Goal: Transaction & Acquisition: Book appointment/travel/reservation

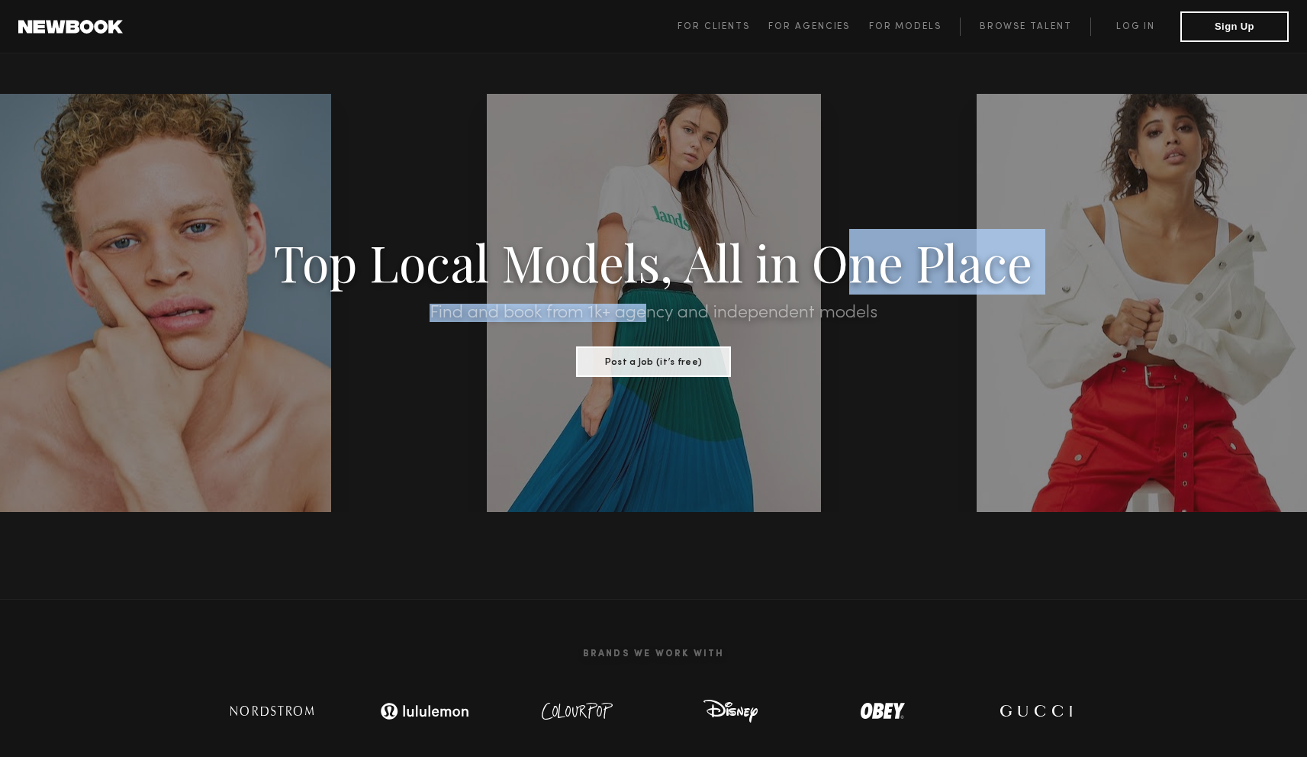
drag, startPoint x: 857, startPoint y: 289, endPoint x: 641, endPoint y: 320, distance: 217.4
click at [643, 320] on div "Top Local Models, All in One Place Find and book from 1k+ agency and independen…" at bounding box center [653, 303] width 1111 height 148
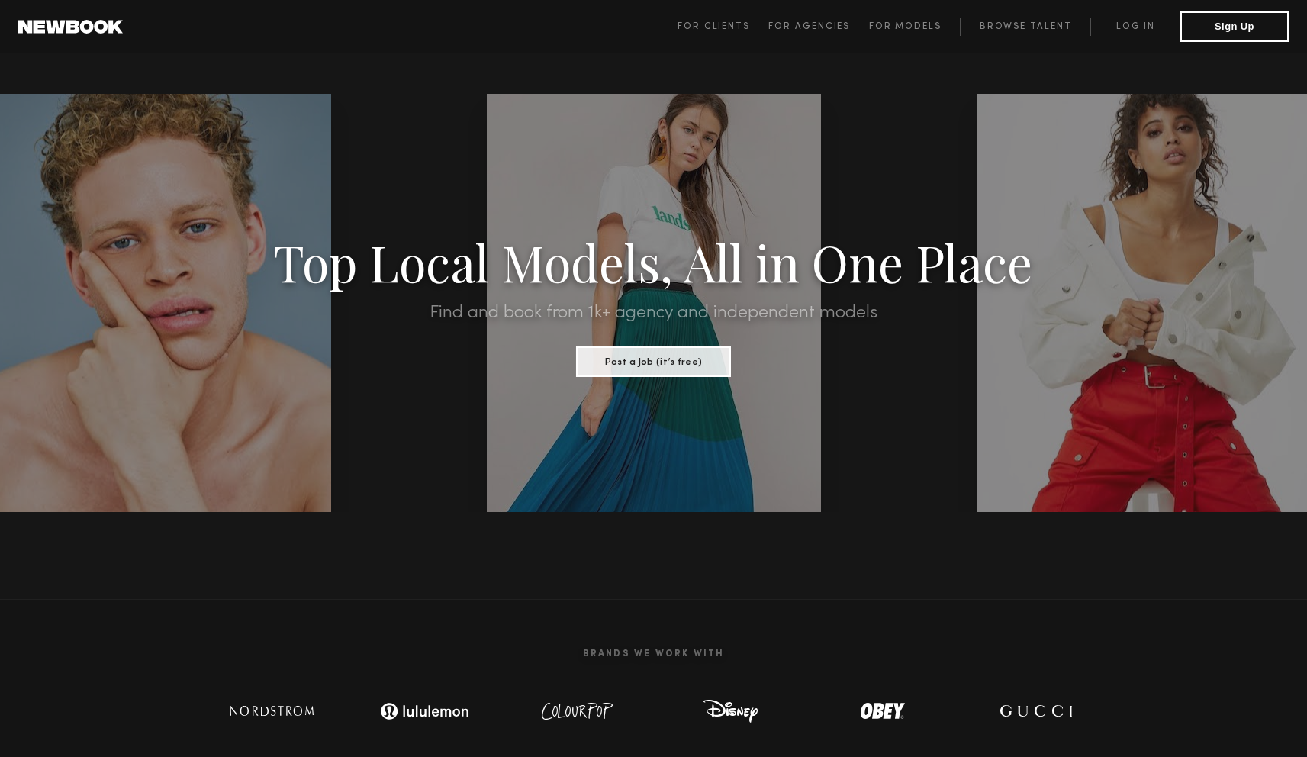
drag, startPoint x: 1223, startPoint y: 314, endPoint x: 1160, endPoint y: 323, distance: 63.9
click at [1160, 323] on section "Top Local Models, All in One Place Find and book from 1k+ agency and independen…" at bounding box center [653, 303] width 1307 height 418
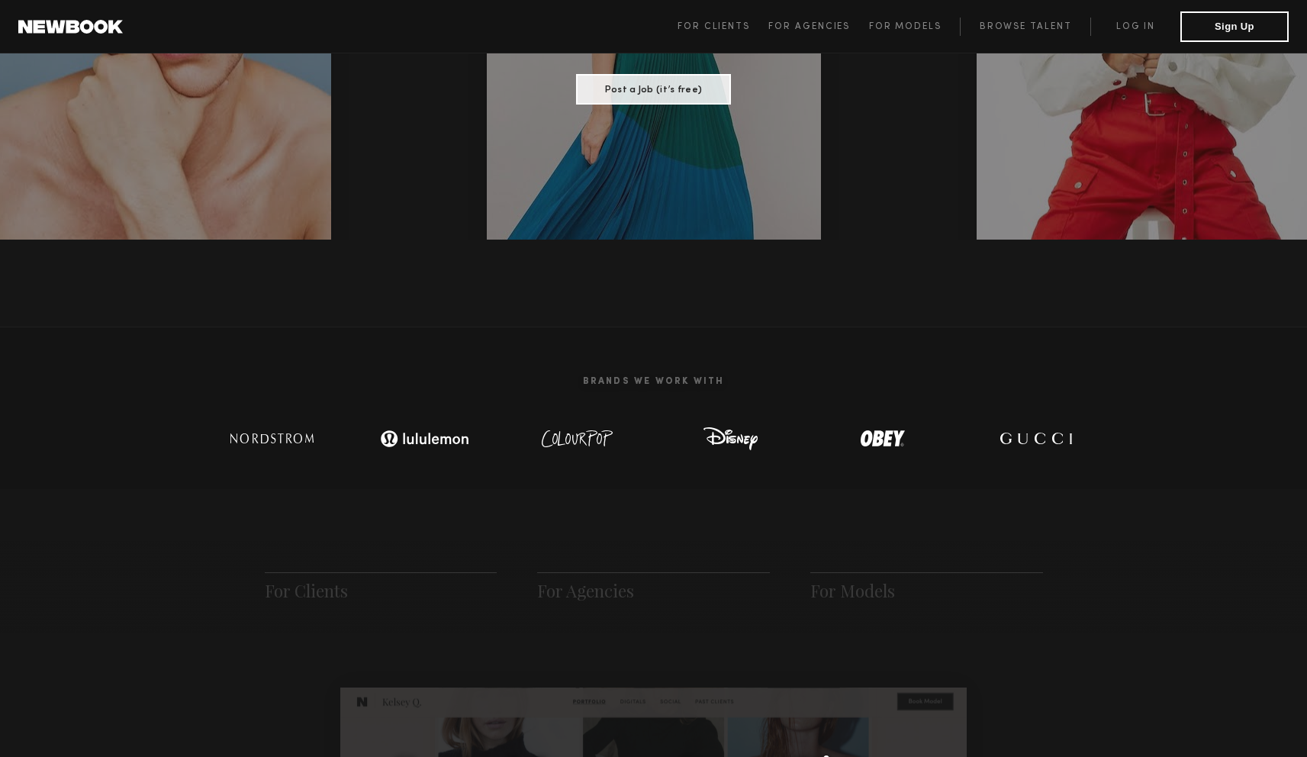
scroll to position [309, 0]
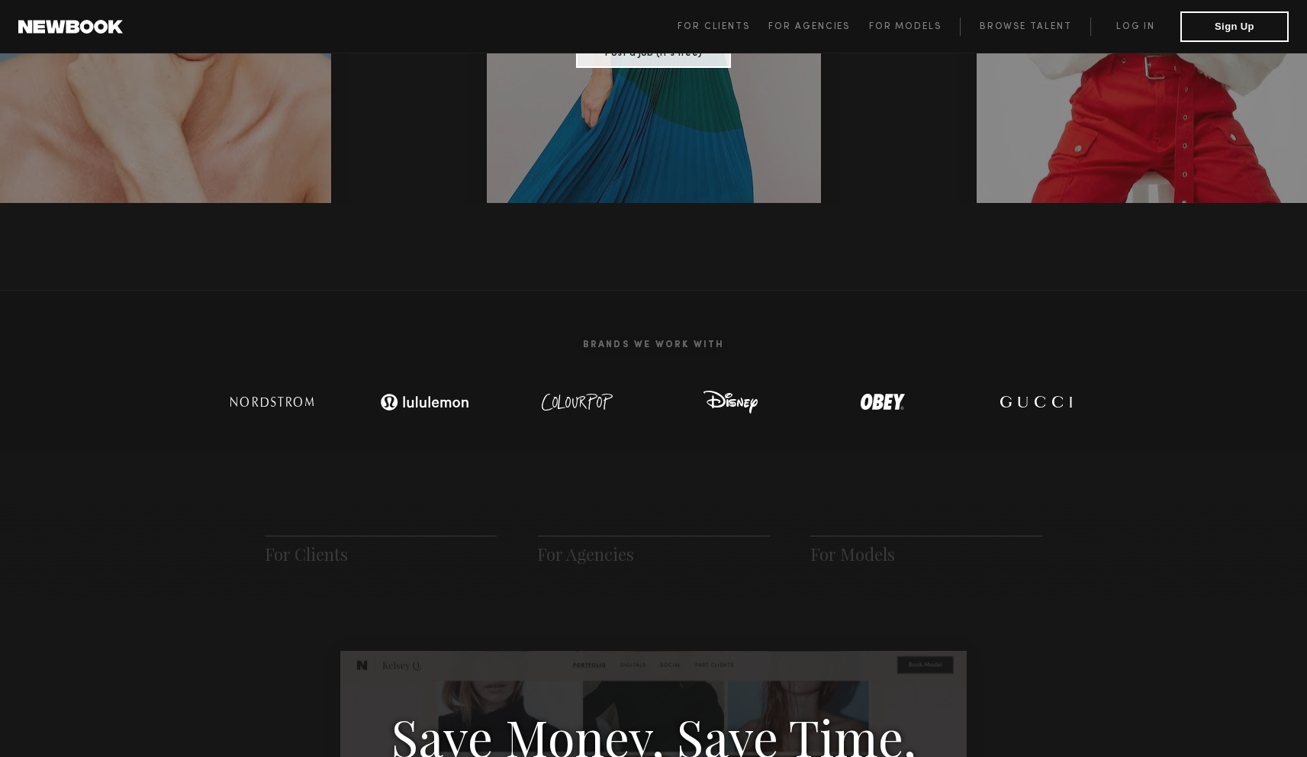
click at [685, 400] on img at bounding box center [729, 402] width 99 height 31
click at [890, 389] on img at bounding box center [882, 402] width 99 height 31
click at [1006, 395] on img at bounding box center [1034, 402] width 99 height 31
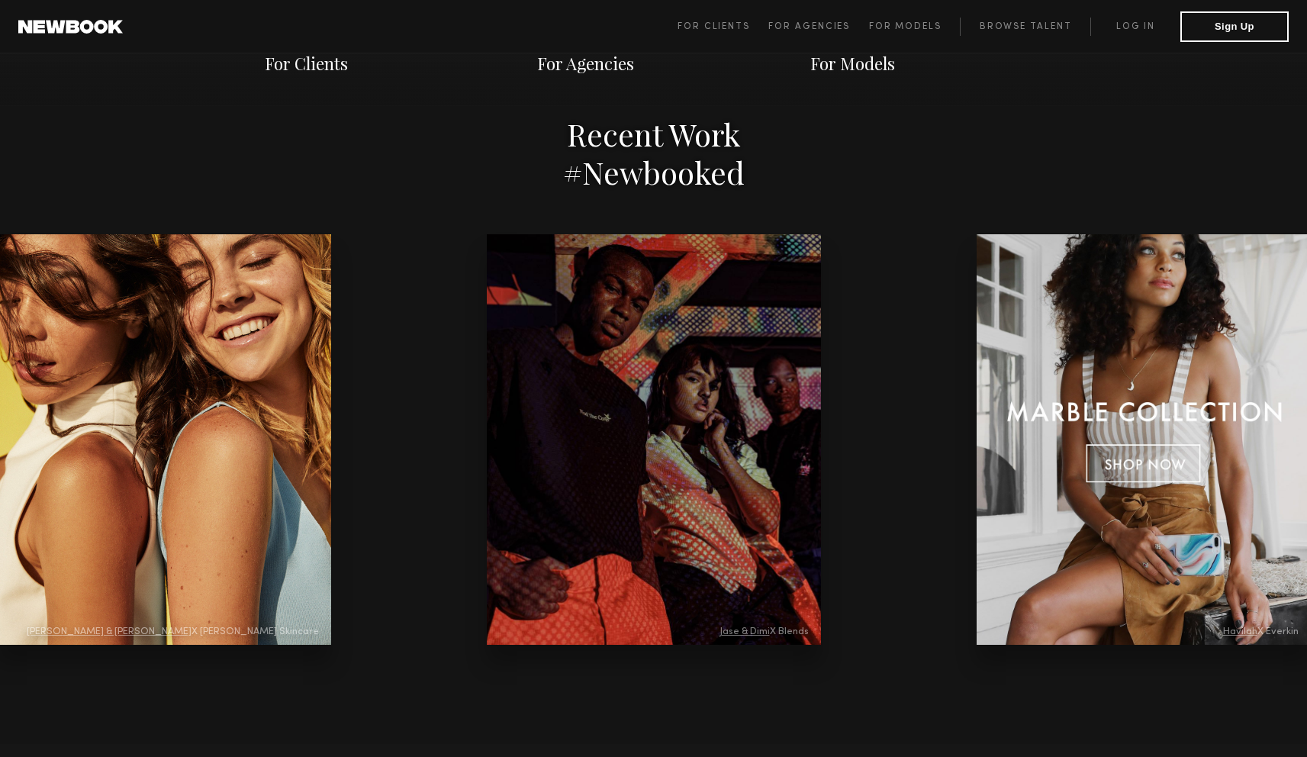
scroll to position [3083, 0]
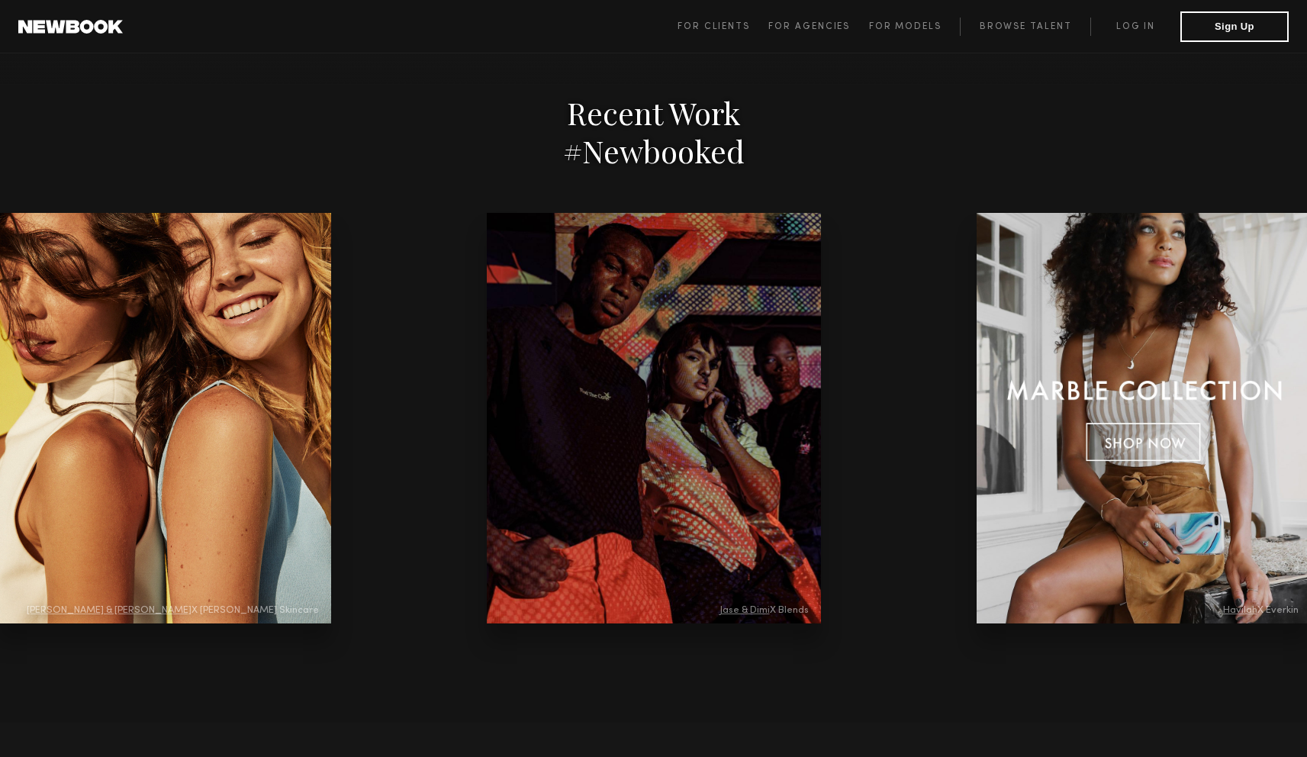
drag, startPoint x: 681, startPoint y: 446, endPoint x: 551, endPoint y: 456, distance: 130.8
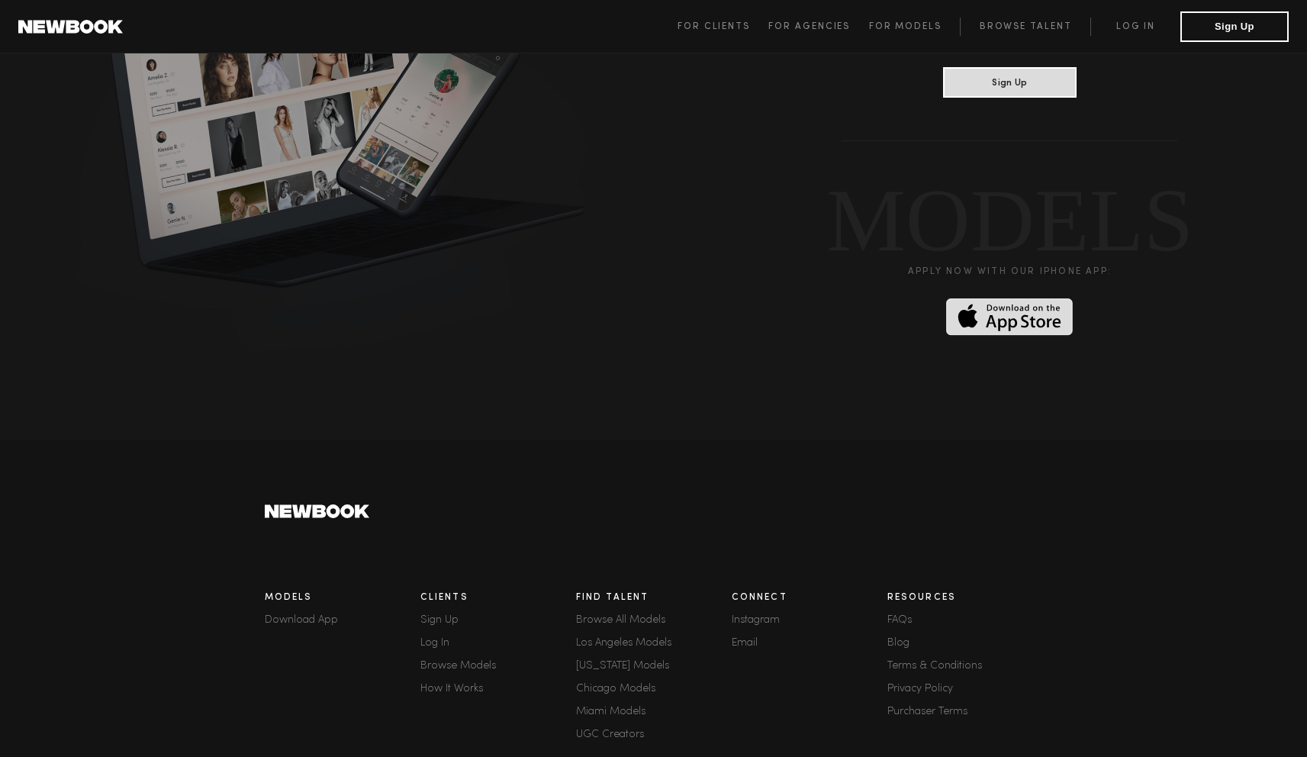
scroll to position [4026, 0]
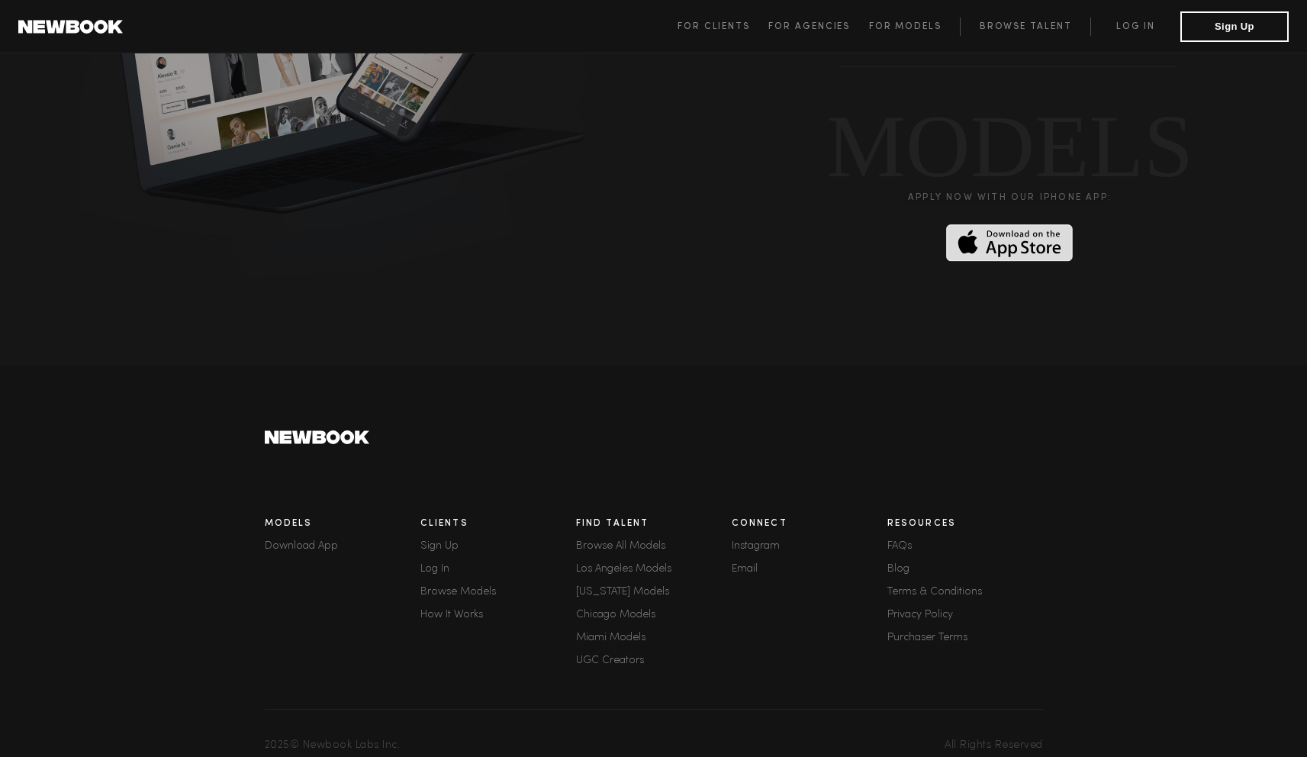
click at [642, 541] on link "Browse All Models" at bounding box center [654, 546] width 156 height 11
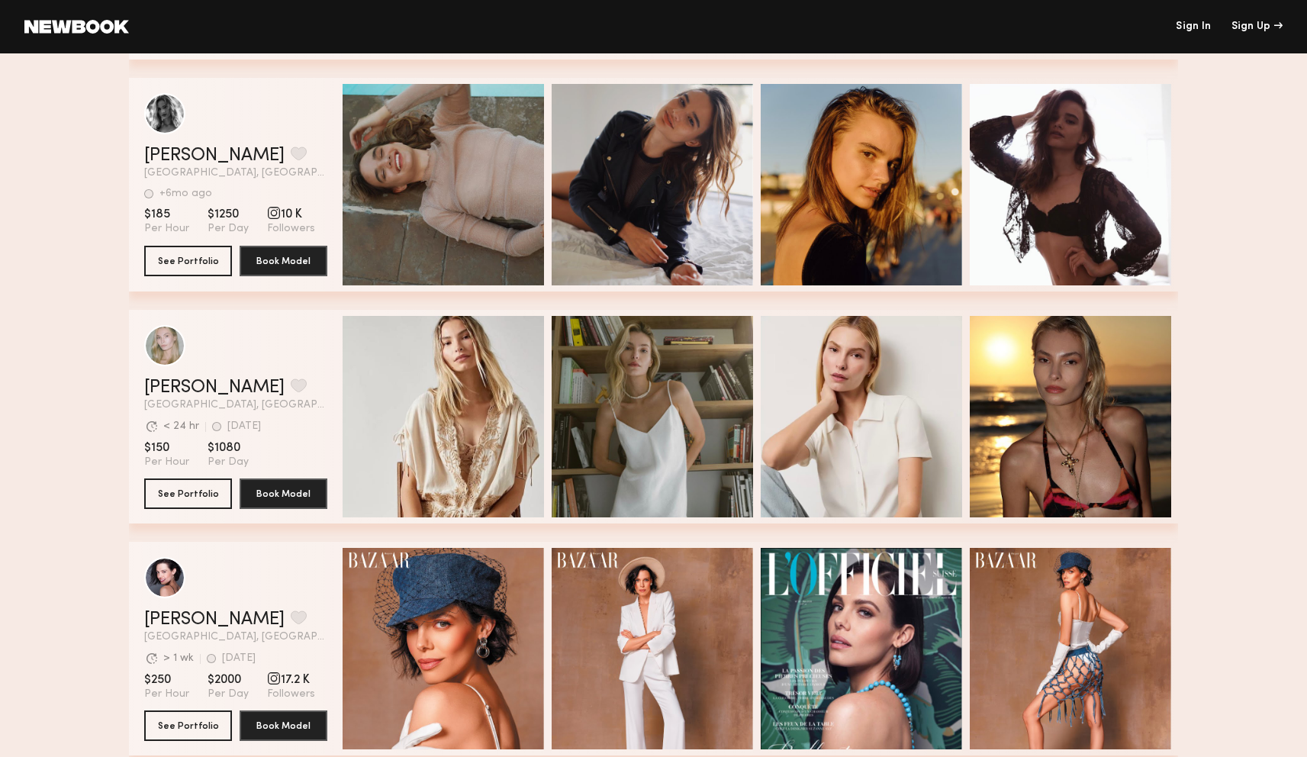
scroll to position [1849, 0]
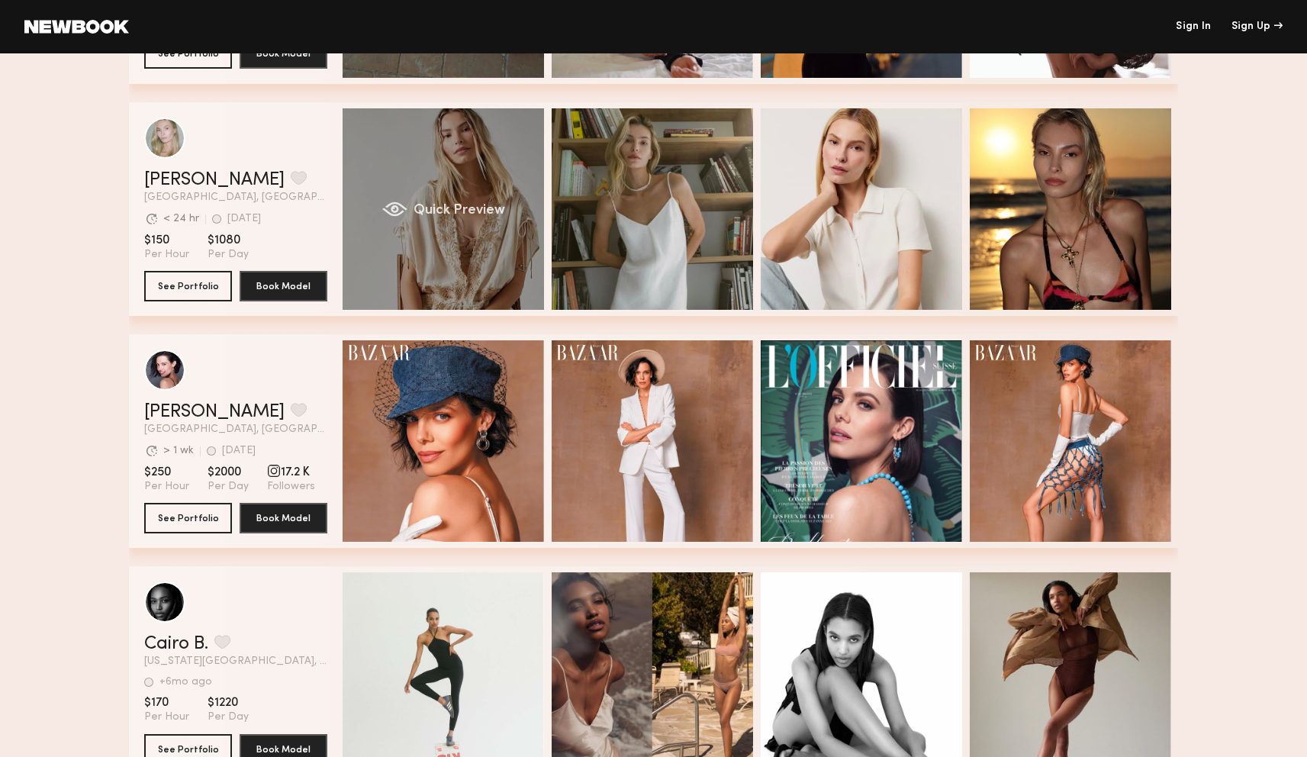
click at [477, 212] on span "Quick Preview" at bounding box center [459, 211] width 92 height 14
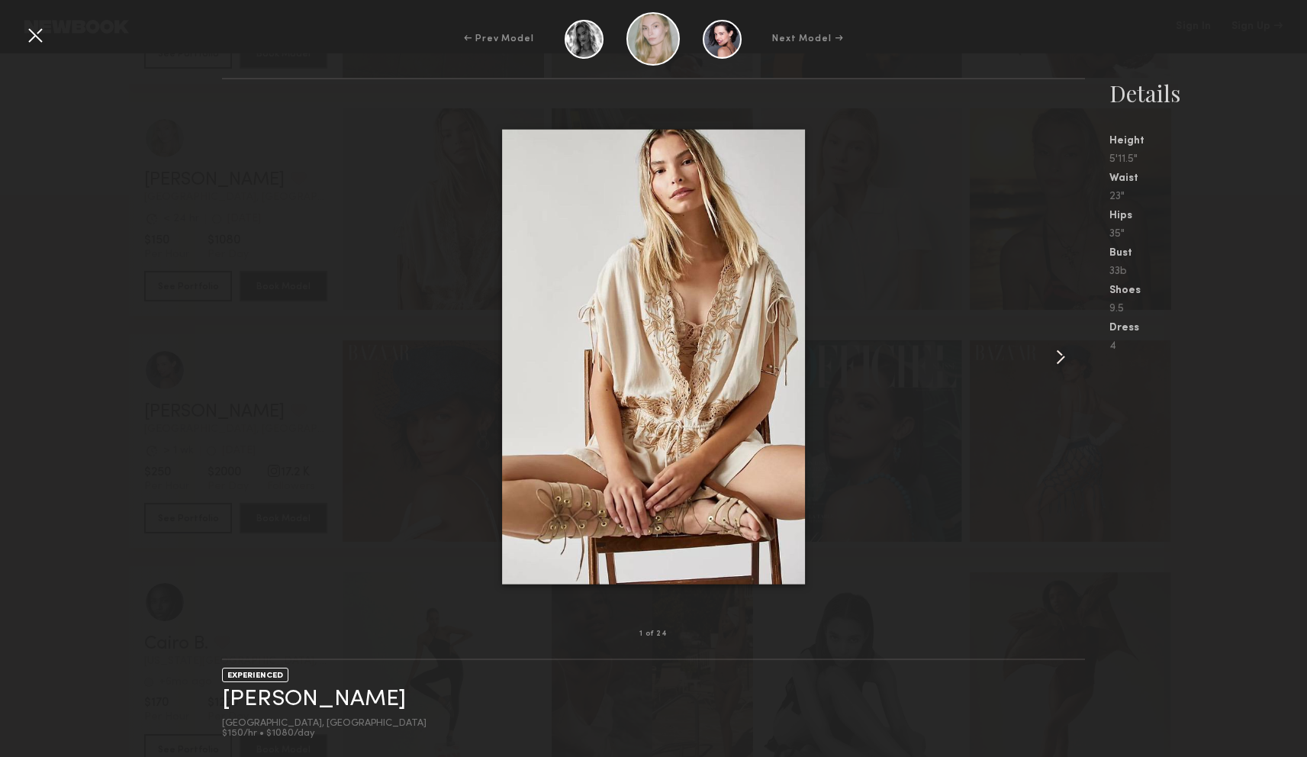
click at [1068, 350] on common-icon at bounding box center [1060, 357] width 24 height 24
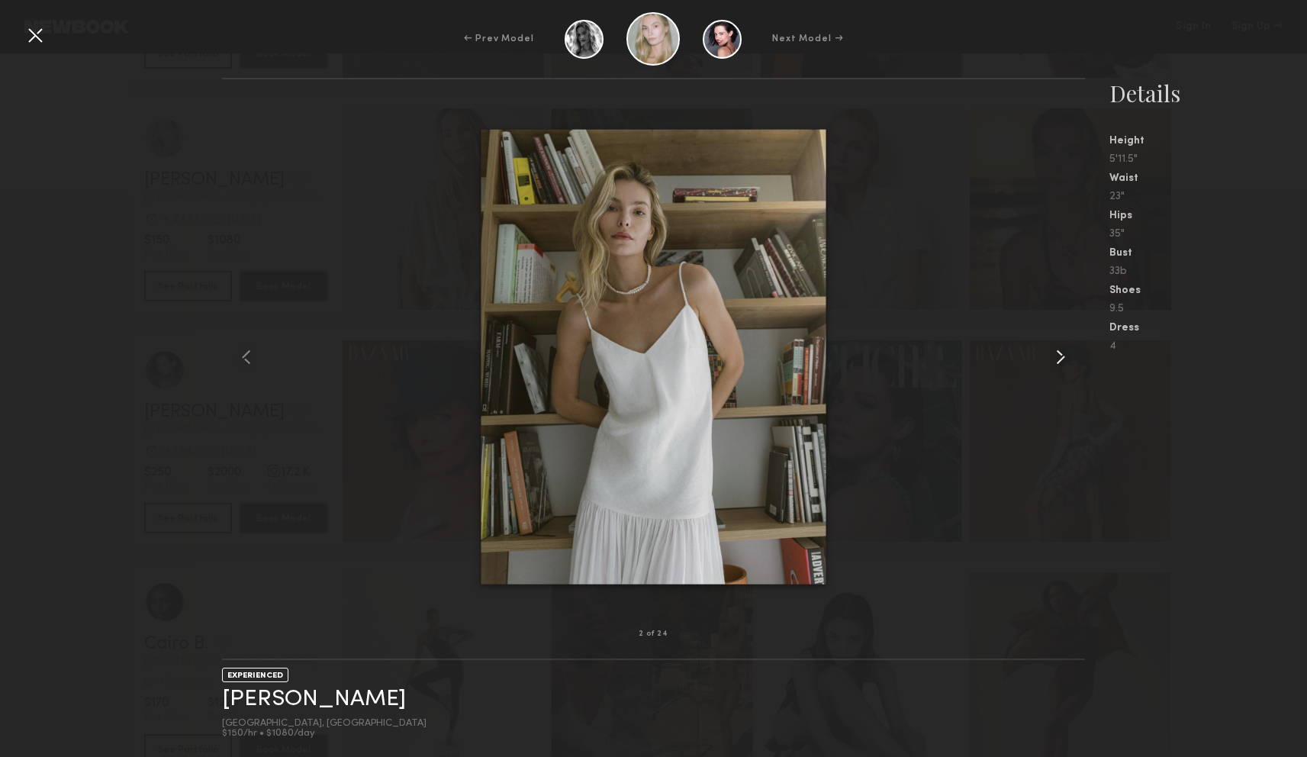
click at [1067, 350] on common-icon at bounding box center [1060, 357] width 24 height 24
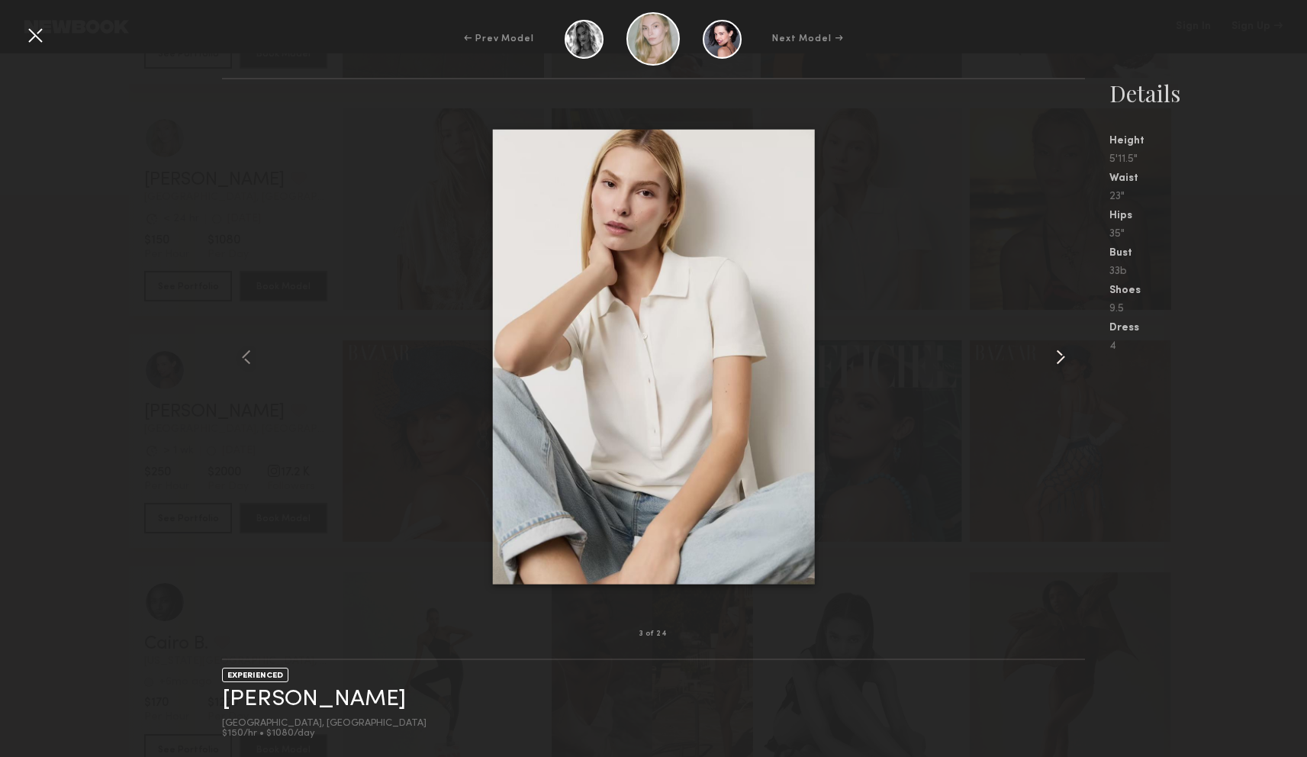
click at [1066, 349] on common-icon at bounding box center [1060, 357] width 24 height 24
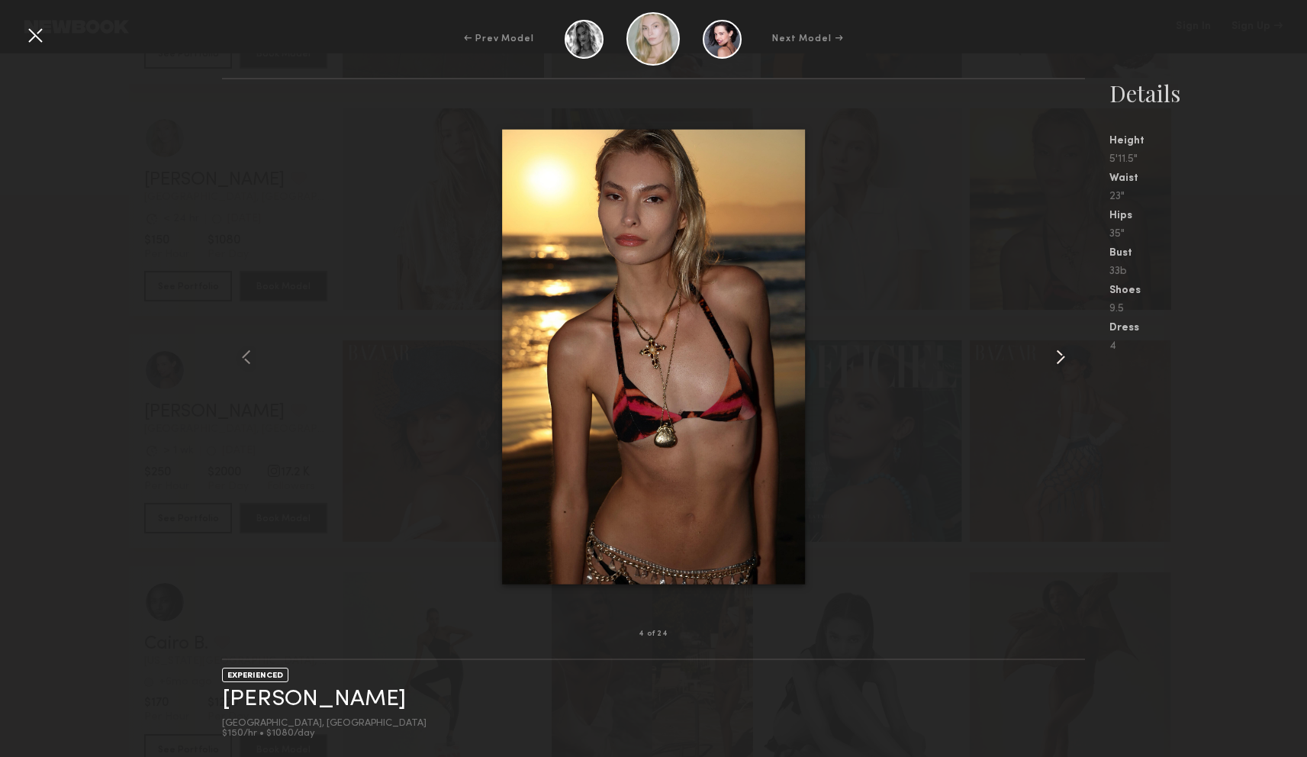
click at [1066, 349] on common-icon at bounding box center [1060, 357] width 24 height 24
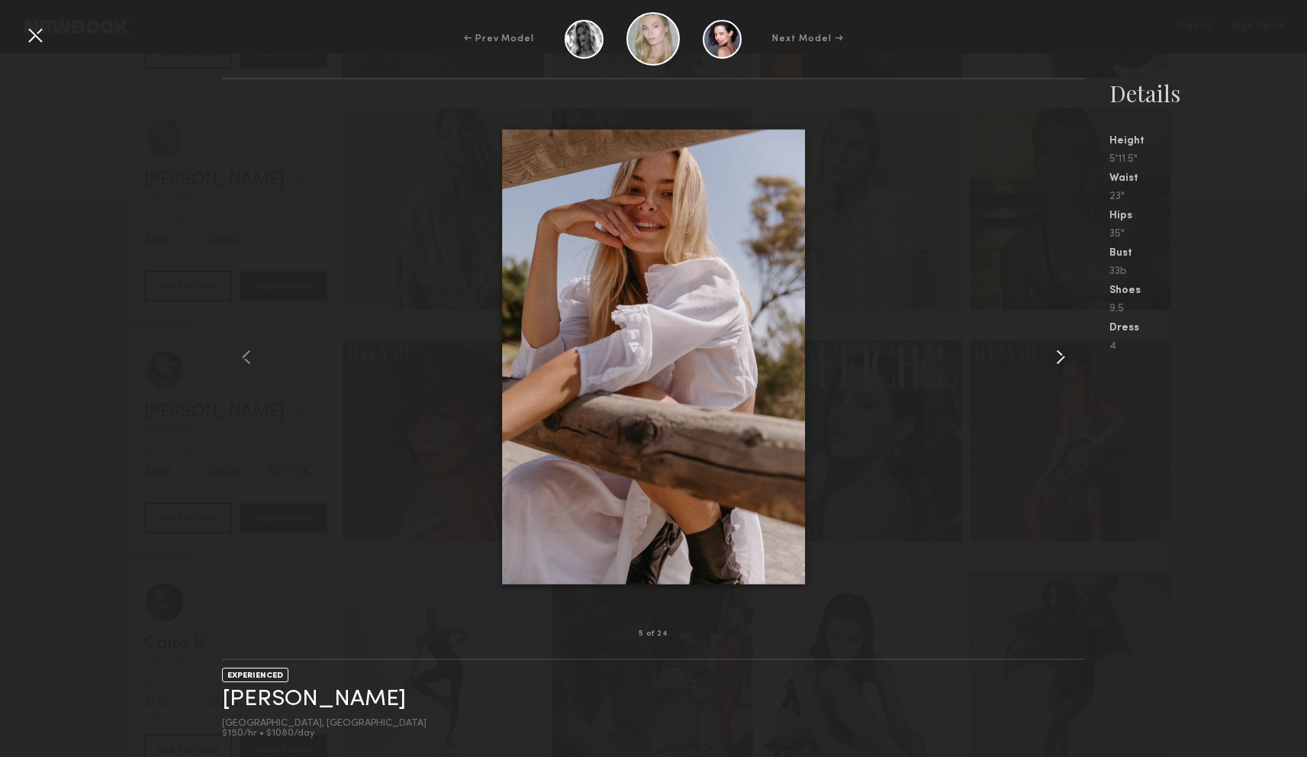
click at [1066, 349] on common-icon at bounding box center [1060, 357] width 24 height 24
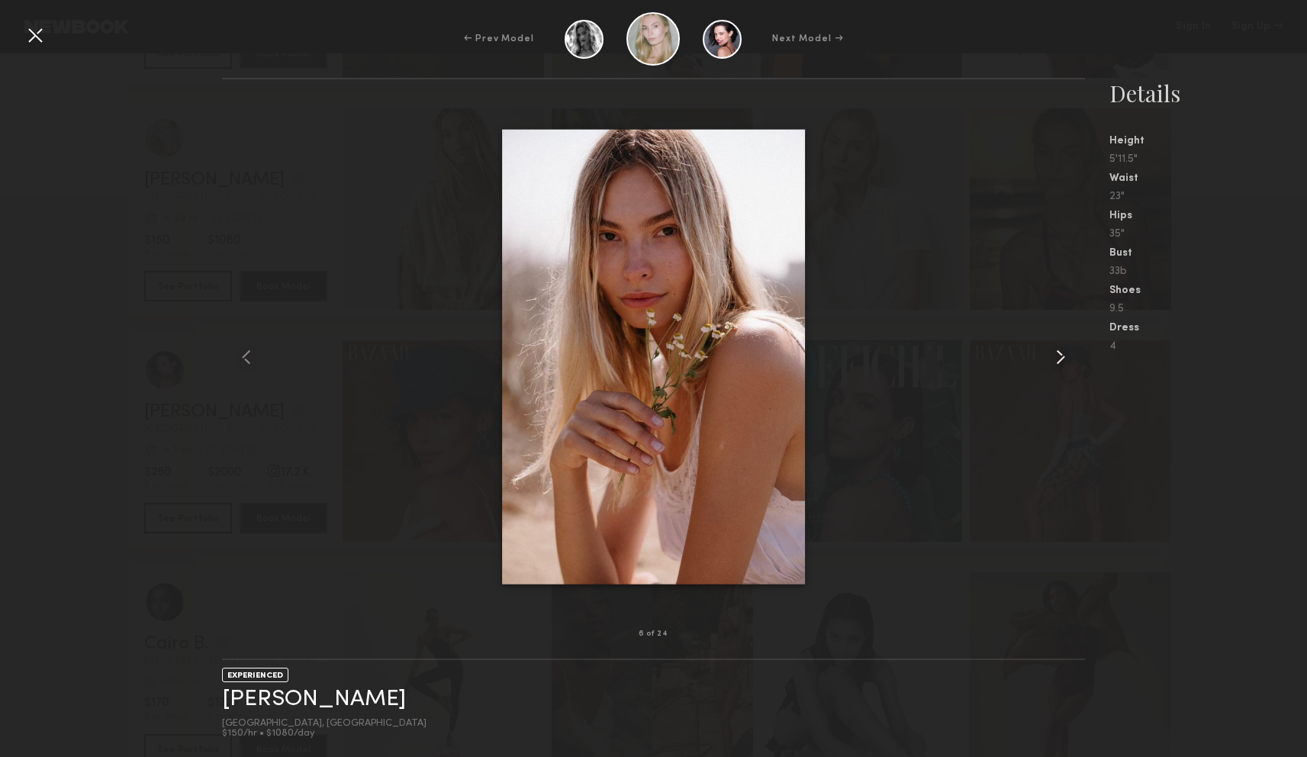
click at [1066, 349] on common-icon at bounding box center [1060, 357] width 24 height 24
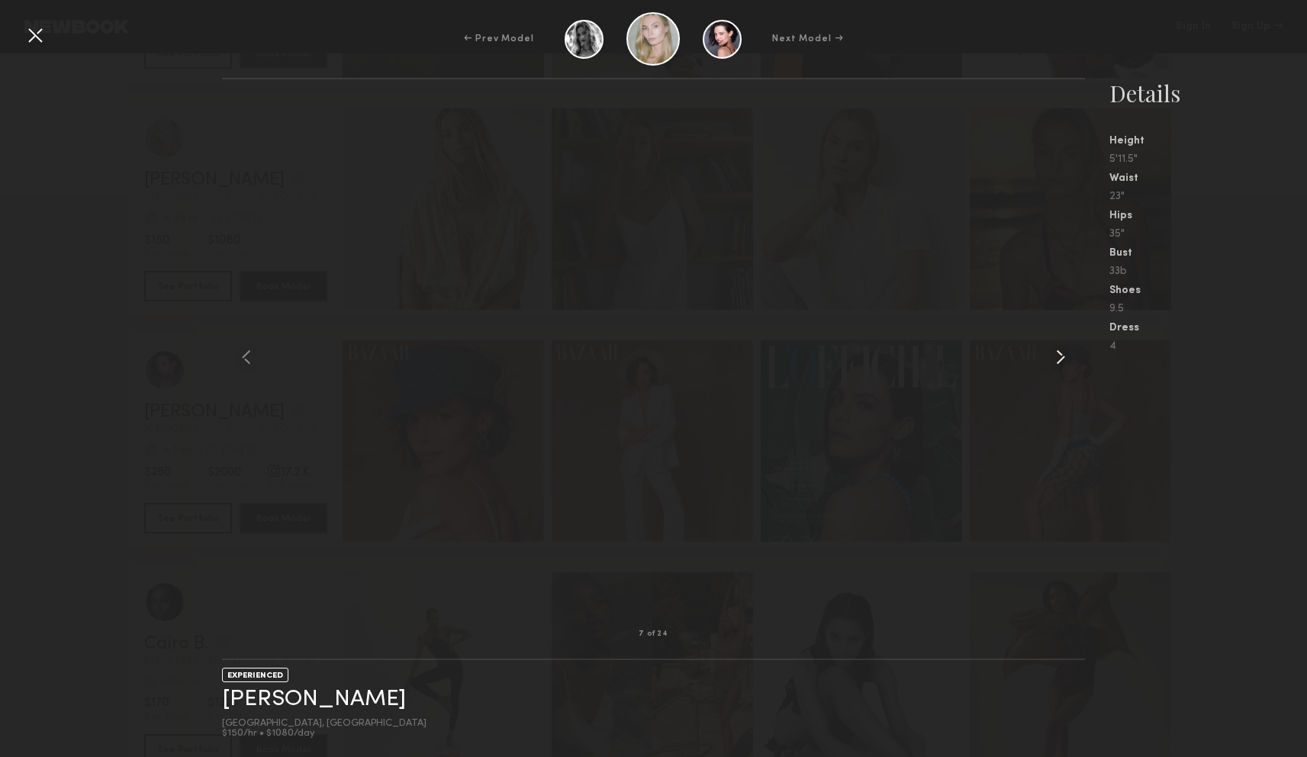
click at [1066, 349] on common-icon at bounding box center [1060, 357] width 24 height 24
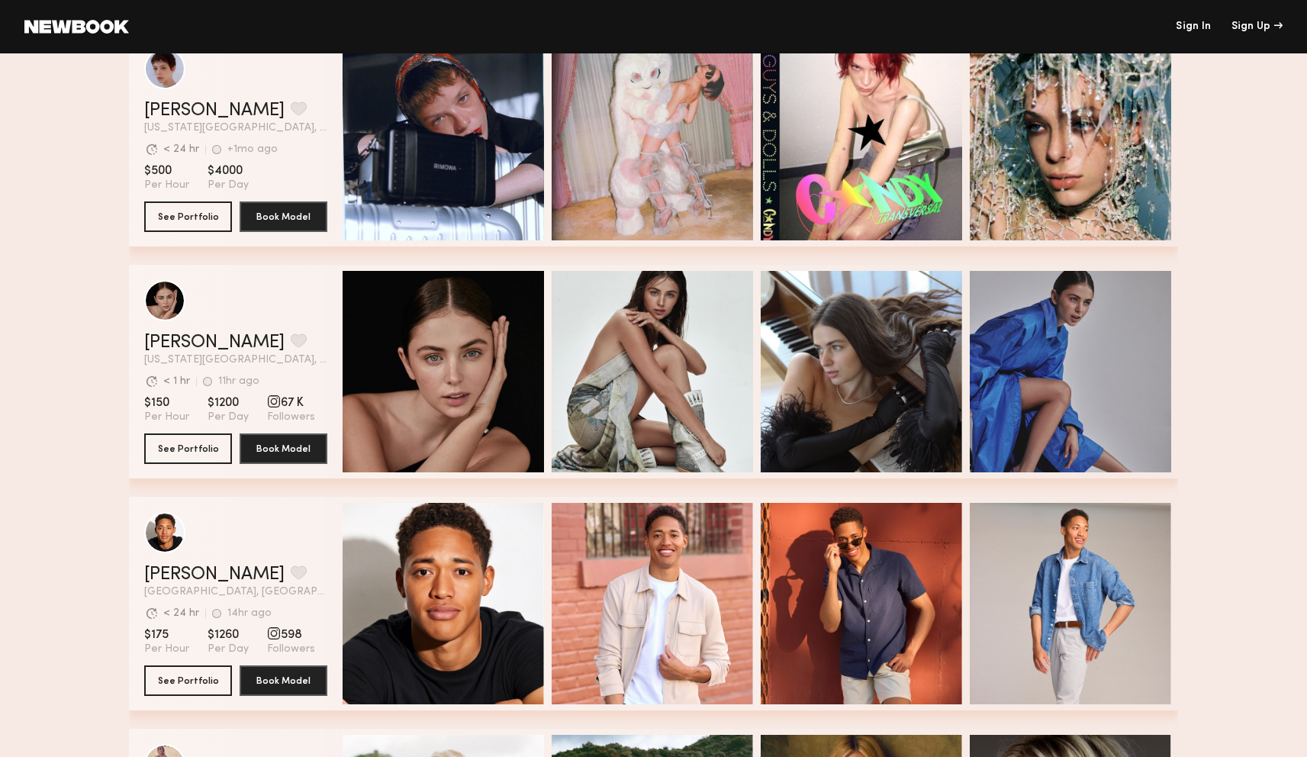
scroll to position [3538, 0]
